Goal: Information Seeking & Learning: Learn about a topic

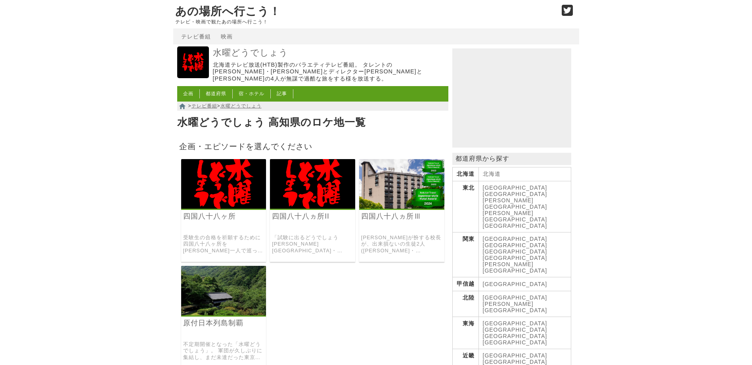
click at [214, 184] on img at bounding box center [223, 184] width 85 height 50
click at [322, 167] on img at bounding box center [312, 184] width 85 height 50
click at [391, 191] on img at bounding box center [401, 184] width 85 height 50
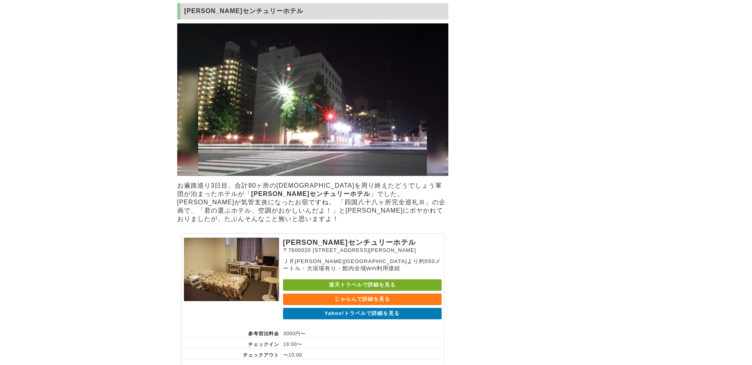
scroll to position [1392, 0]
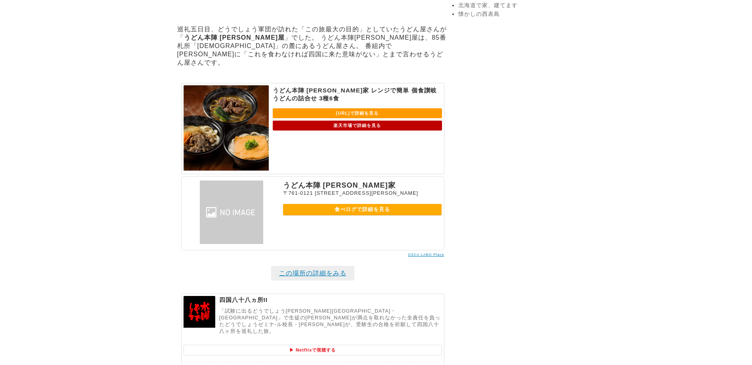
scroll to position [1026, 0]
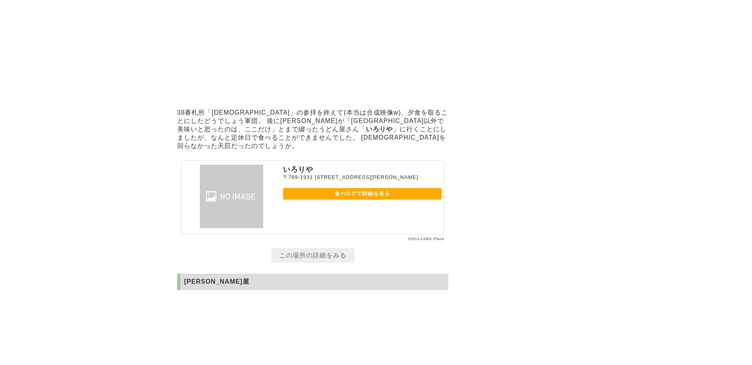
scroll to position [3014, 0]
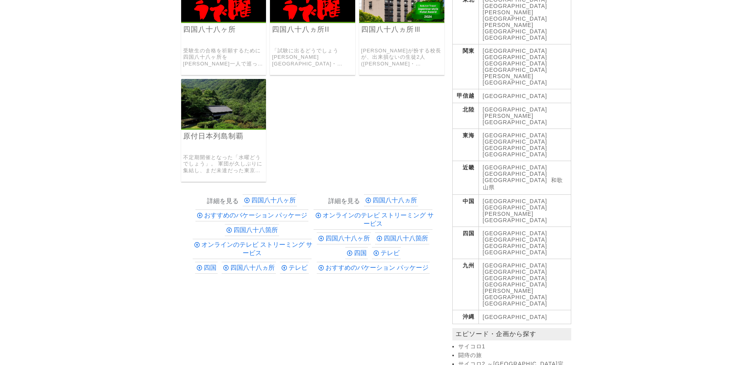
scroll to position [211, 0]
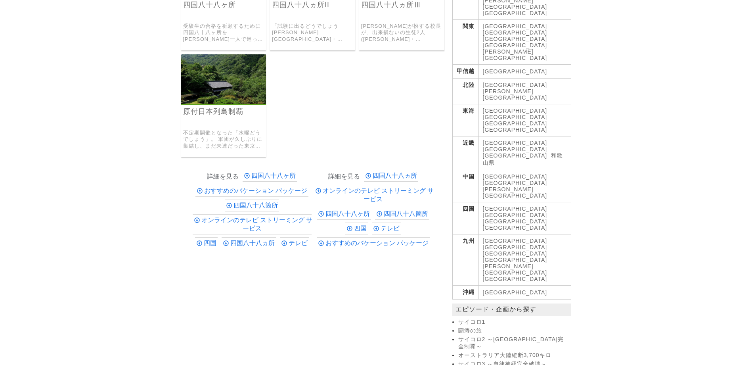
click at [224, 81] on img at bounding box center [223, 79] width 85 height 50
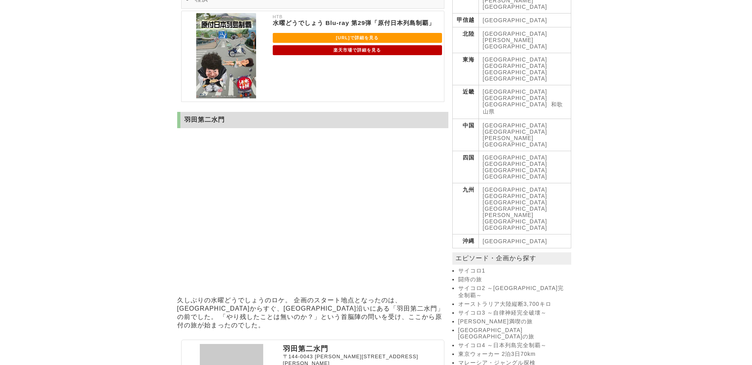
scroll to position [370, 0]
